Goal: Transaction & Acquisition: Purchase product/service

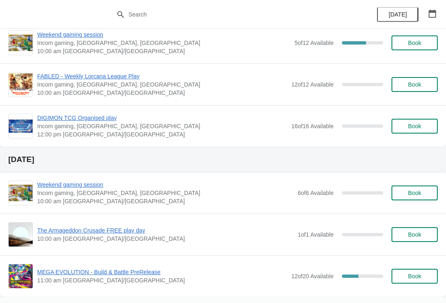
scroll to position [974, 0]
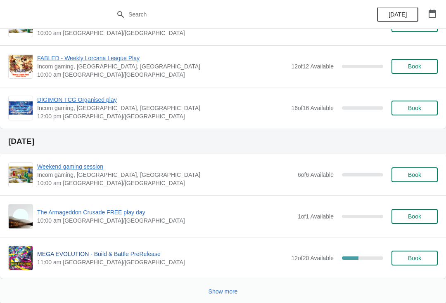
click at [89, 253] on span "MEGA EVOLUTION - Build & Battle PreRelease" at bounding box center [162, 254] width 250 height 8
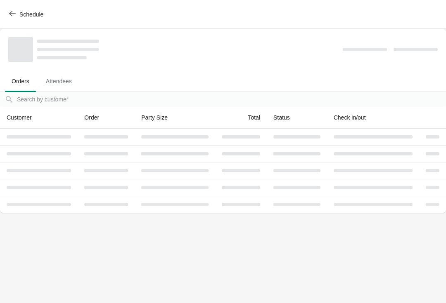
scroll to position [0, 0]
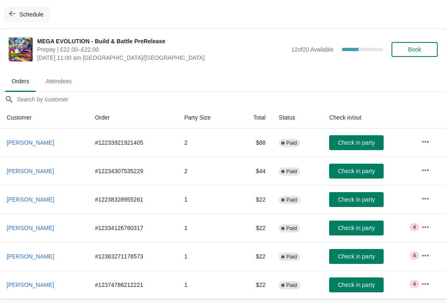
click at [15, 15] on icon "button" at bounding box center [12, 13] width 7 height 7
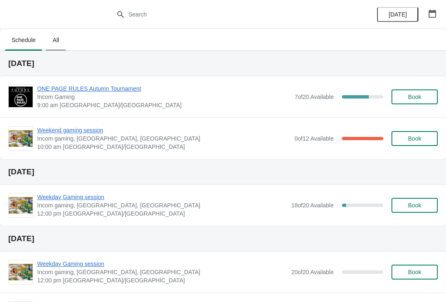
click at [59, 43] on span "All" at bounding box center [55, 40] width 21 height 15
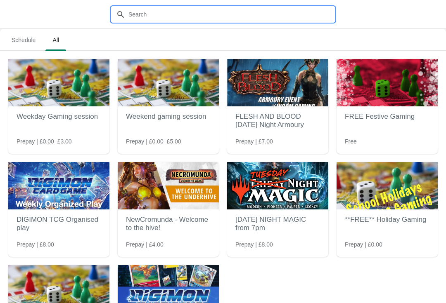
click at [219, 12] on input "text" at bounding box center [231, 14] width 206 height 15
type input "Mega evo"
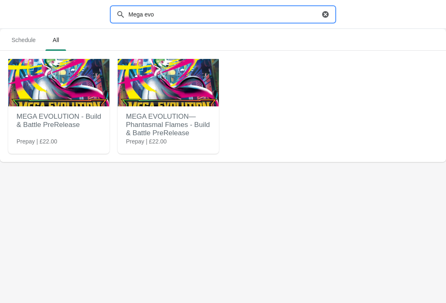
click at [49, 106] on img at bounding box center [58, 82] width 101 height 47
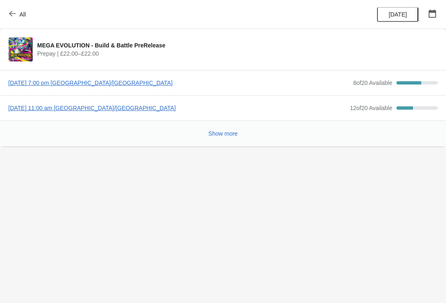
click at [67, 51] on span "Prepay | £22.00–£22.00" at bounding box center [235, 54] width 396 height 8
click at [16, 8] on button "All" at bounding box center [18, 14] width 28 height 15
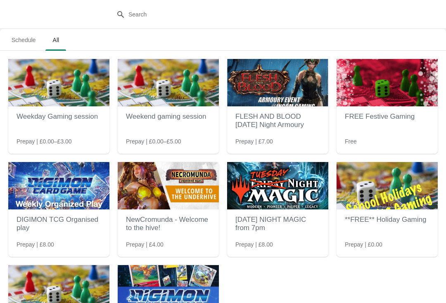
click at [222, 28] on div at bounding box center [223, 14] width 446 height 29
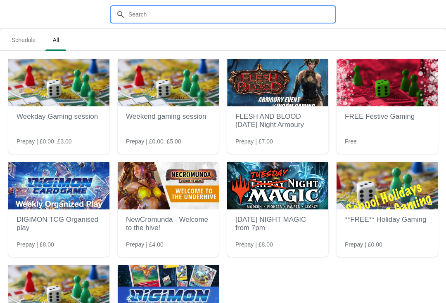
click at [223, 21] on input "text" at bounding box center [231, 14] width 206 height 15
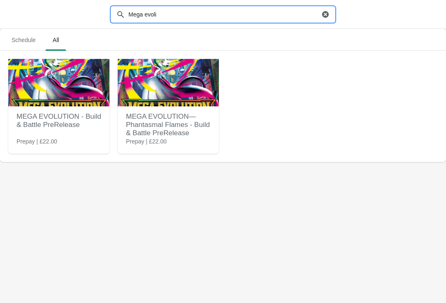
type input "Mega evol"
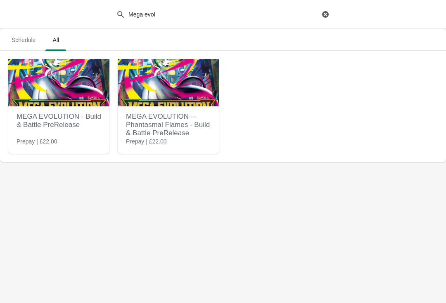
click at [64, 121] on h2 "MEGA EVOLUTION - Build & Battle PreRelease" at bounding box center [59, 121] width 85 height 25
